Goal: Information Seeking & Learning: Learn about a topic

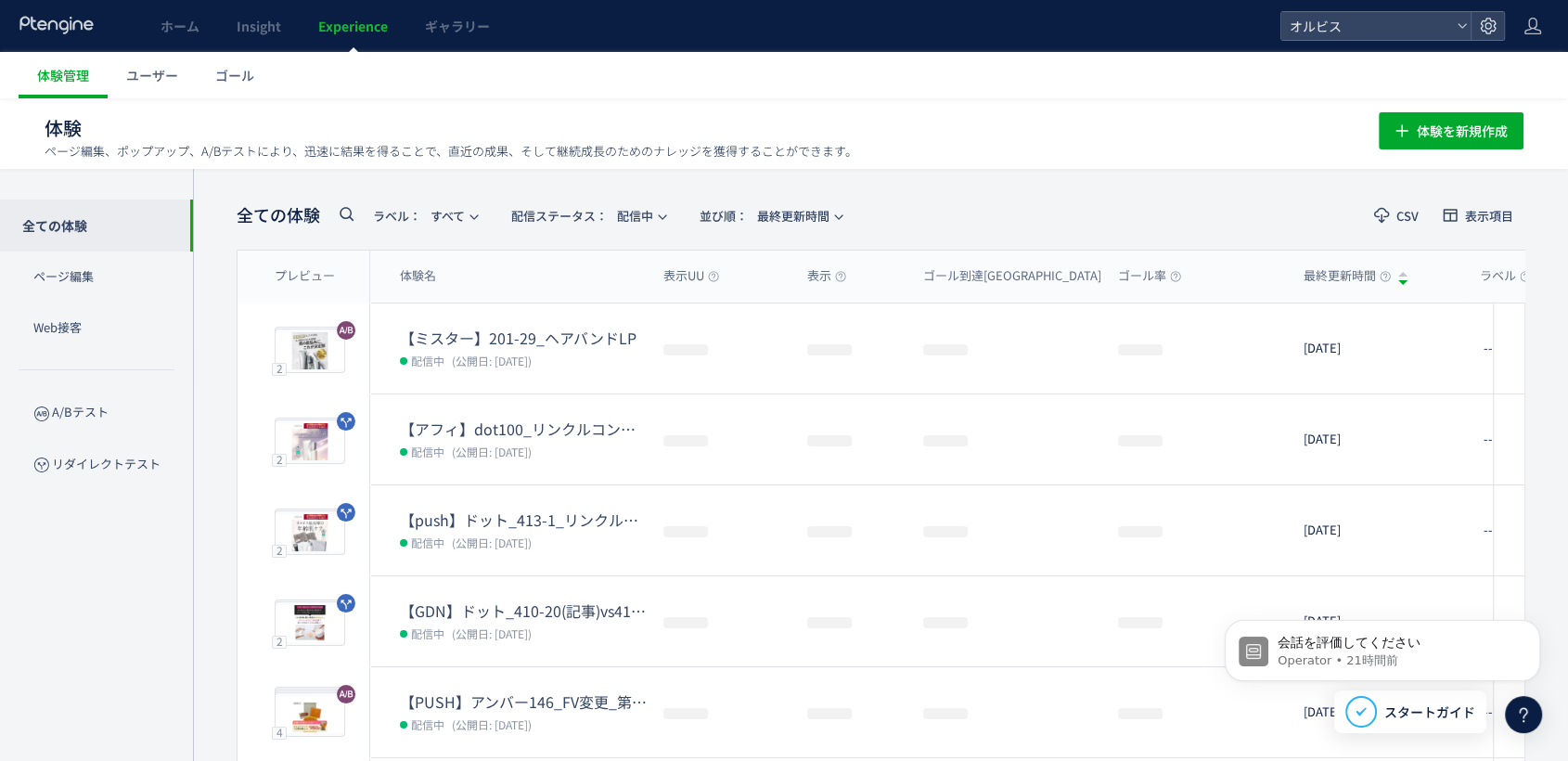
click at [259, 36] on div at bounding box center [784, 380] width 1568 height 761
click at [237, 28] on span "Insight" at bounding box center [259, 25] width 44 height 18
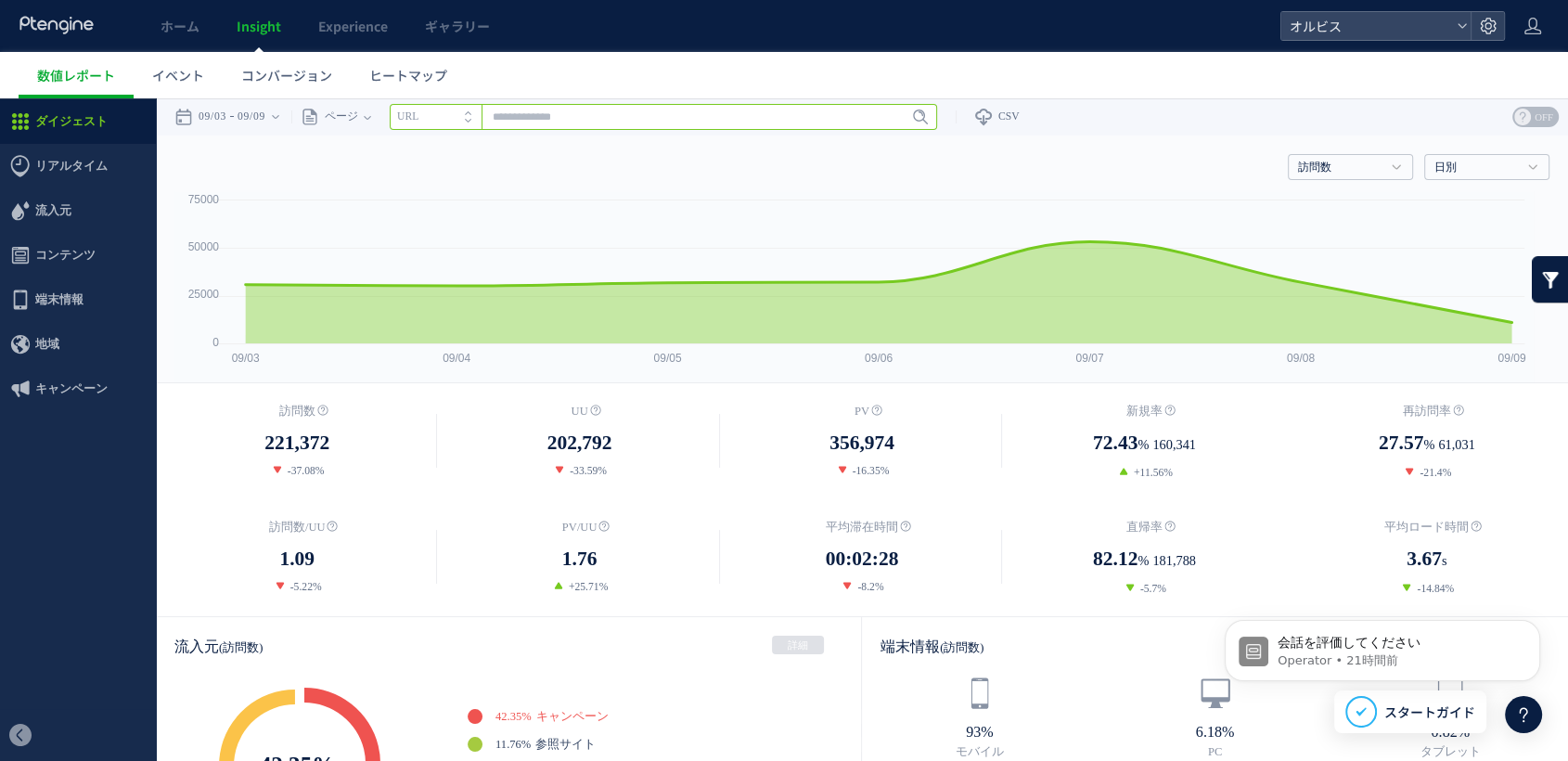
click at [710, 120] on input "text" at bounding box center [663, 116] width 548 height 26
click at [261, 114] on time "09/09" at bounding box center [251, 117] width 28 height 37
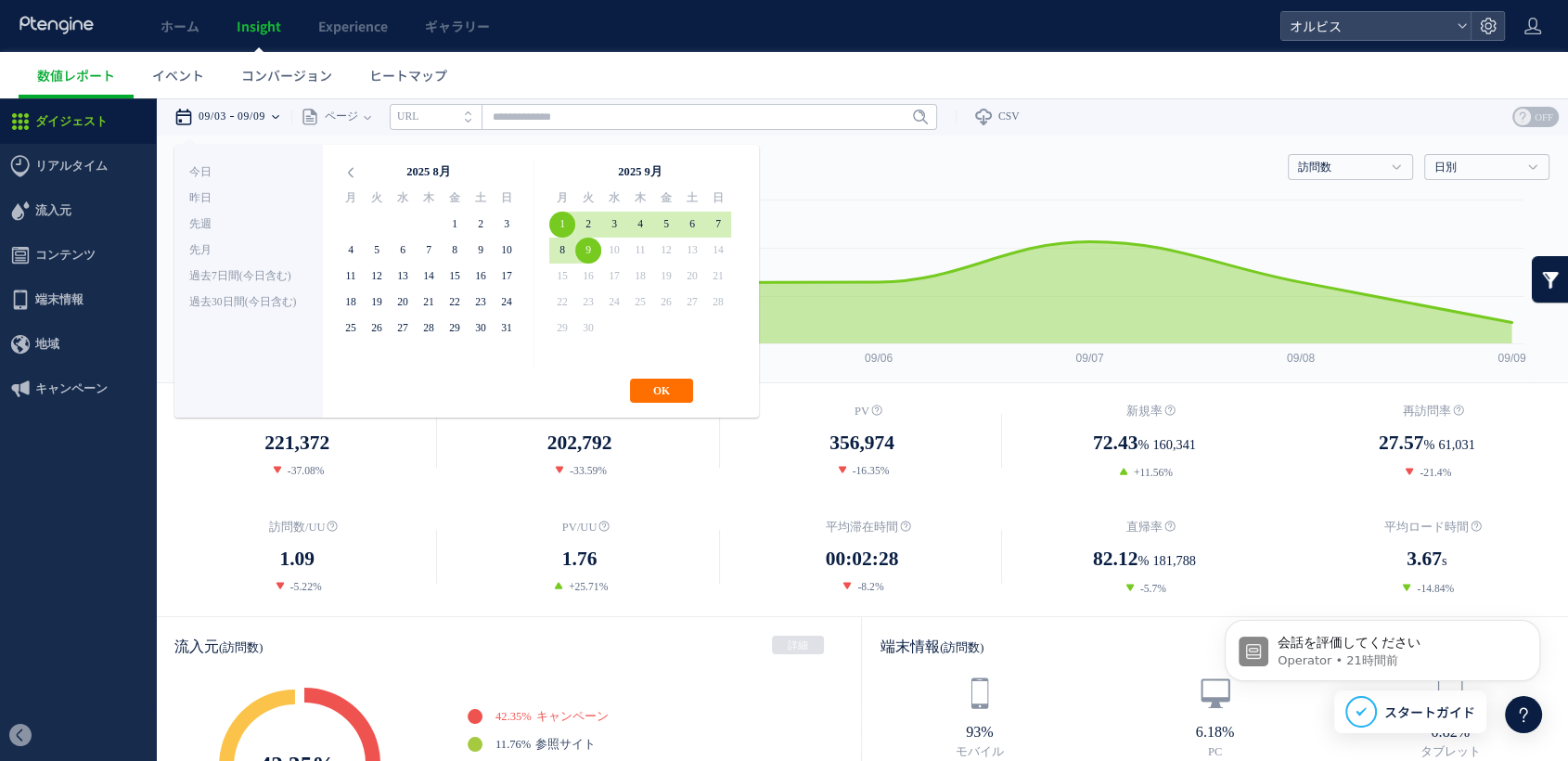
drag, startPoint x: 667, startPoint y: 390, endPoint x: 527, endPoint y: 173, distance: 258.2
click at [665, 391] on button "OK" at bounding box center [662, 391] width 63 height 24
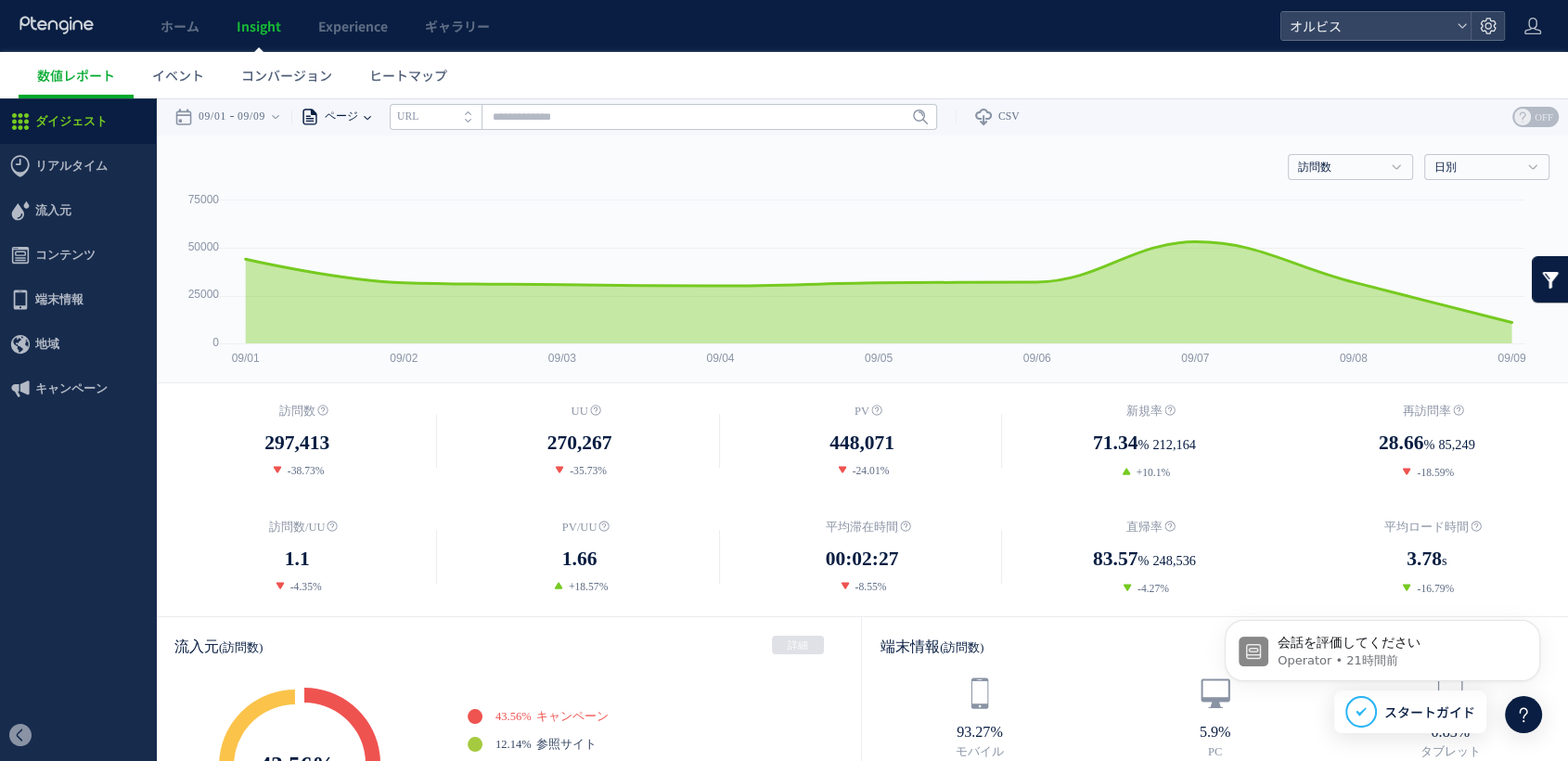
click at [358, 113] on span "ページ" at bounding box center [339, 117] width 39 height 37
click at [383, 78] on span "ヒートマップ" at bounding box center [408, 75] width 78 height 18
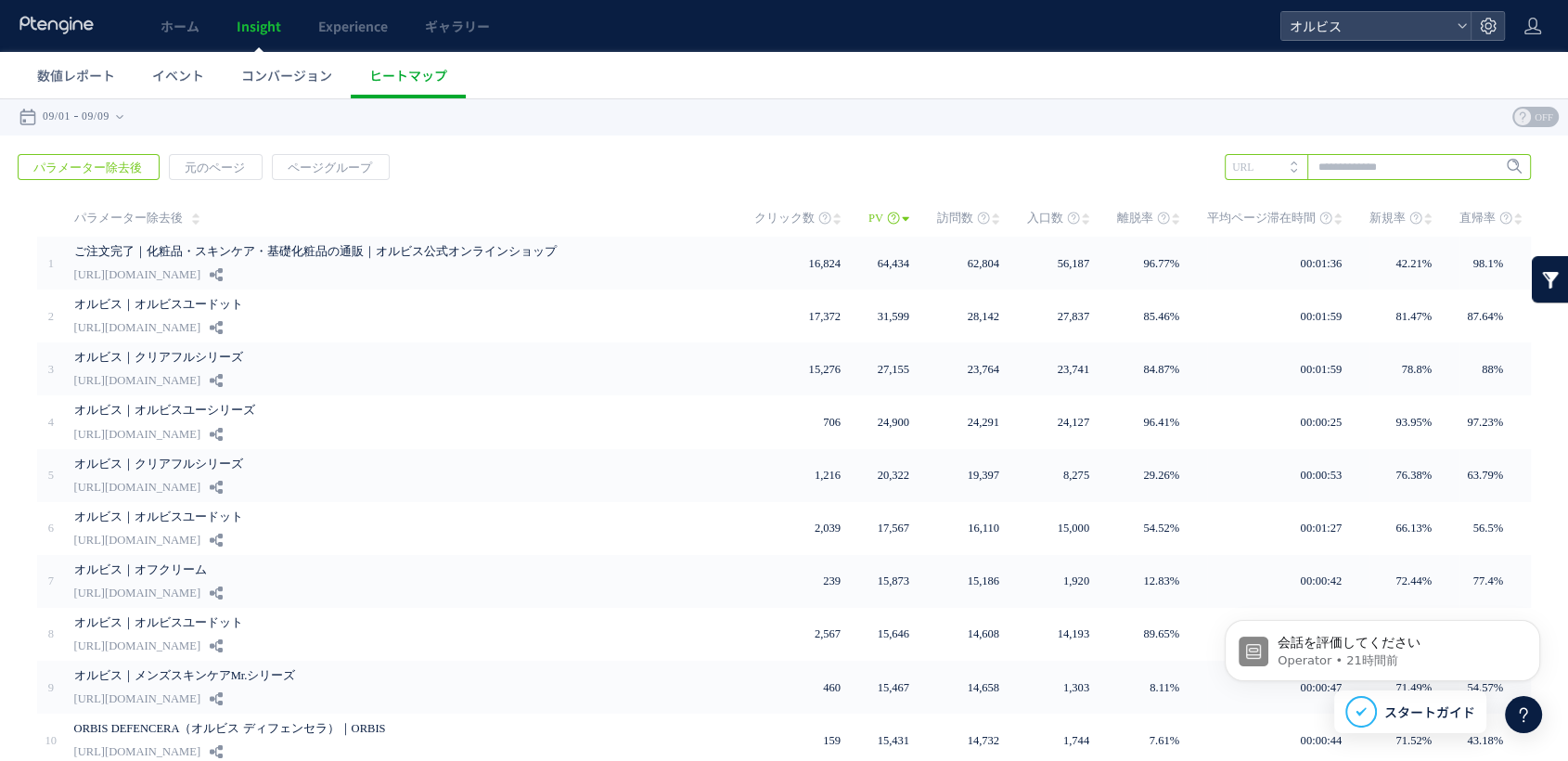
click at [1318, 165] on input "text" at bounding box center [1377, 167] width 306 height 26
type input "*"
type input "**"
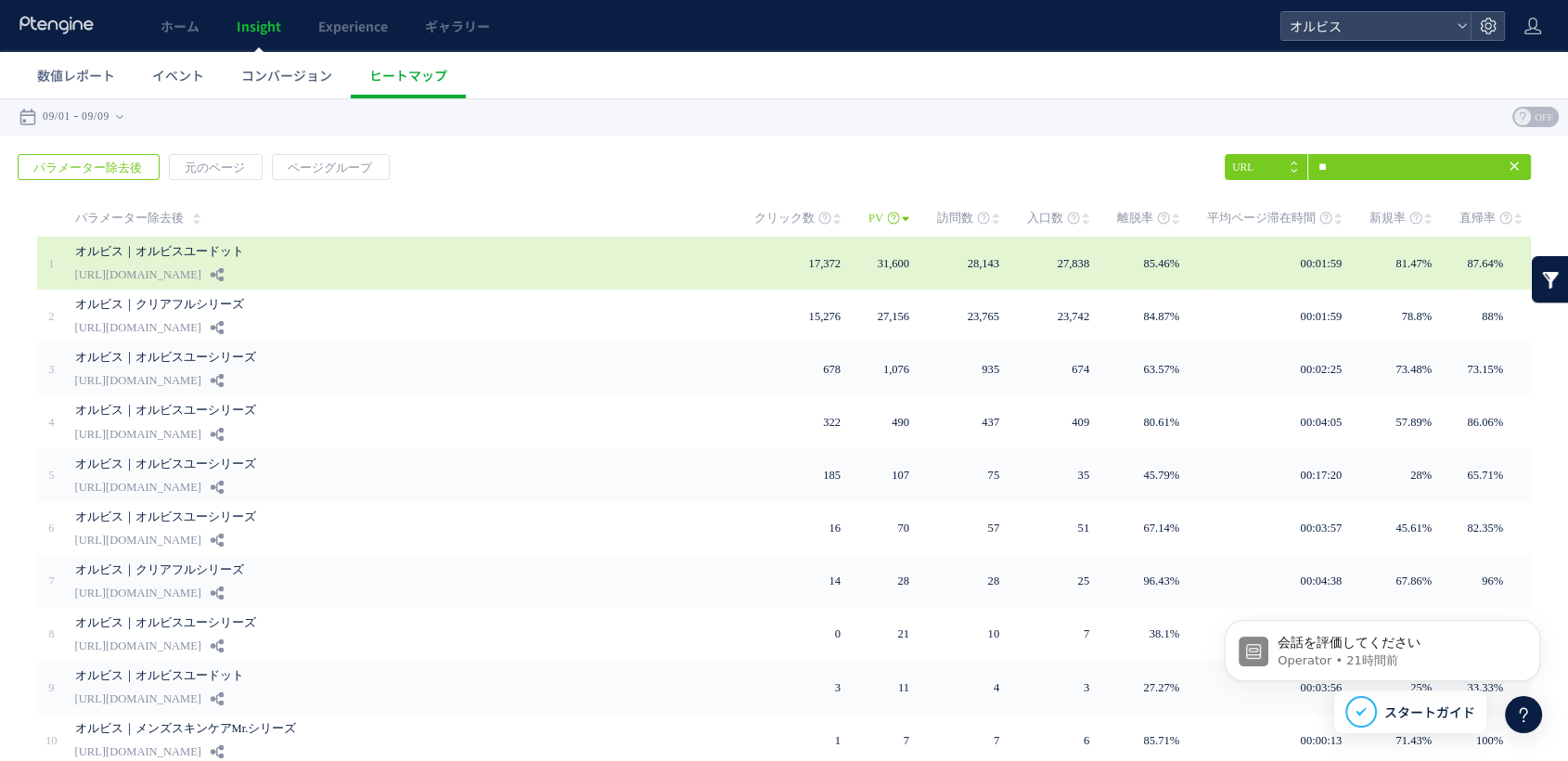
click at [659, 254] on link "オルビス｜オルビスユードット" at bounding box center [390, 251] width 631 height 22
click at [534, 254] on link "オルビス｜オルビスユードット" at bounding box center [390, 251] width 631 height 22
